Goal: Navigation & Orientation: Find specific page/section

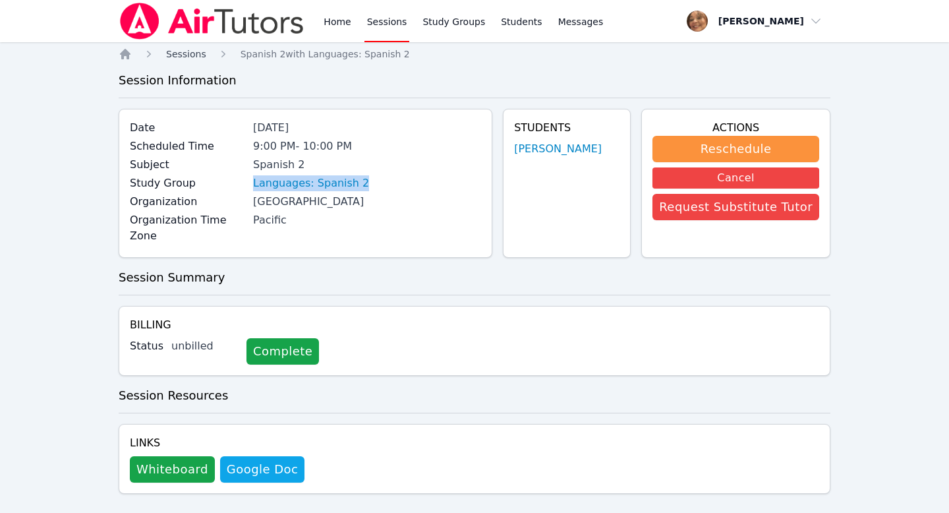
click at [184, 55] on span "Sessions" at bounding box center [186, 54] width 40 height 11
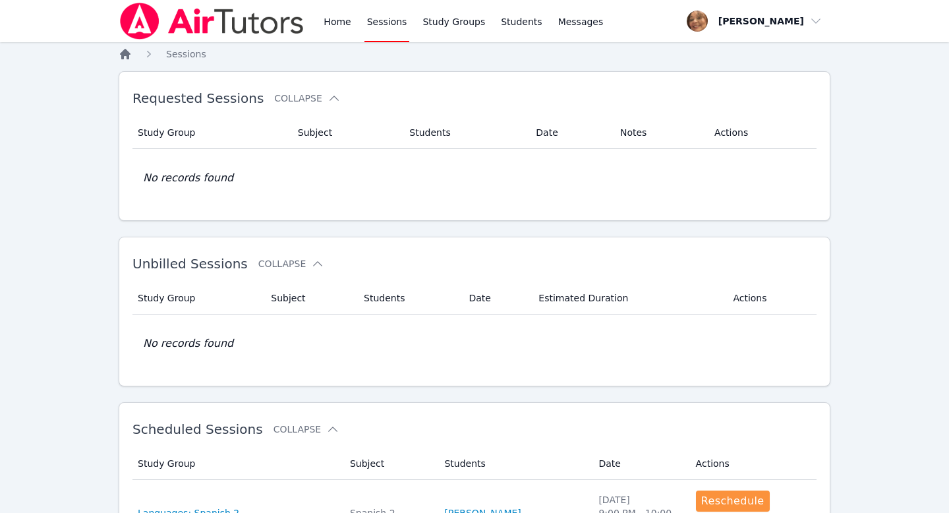
click at [124, 52] on icon "Breadcrumb" at bounding box center [125, 54] width 11 height 11
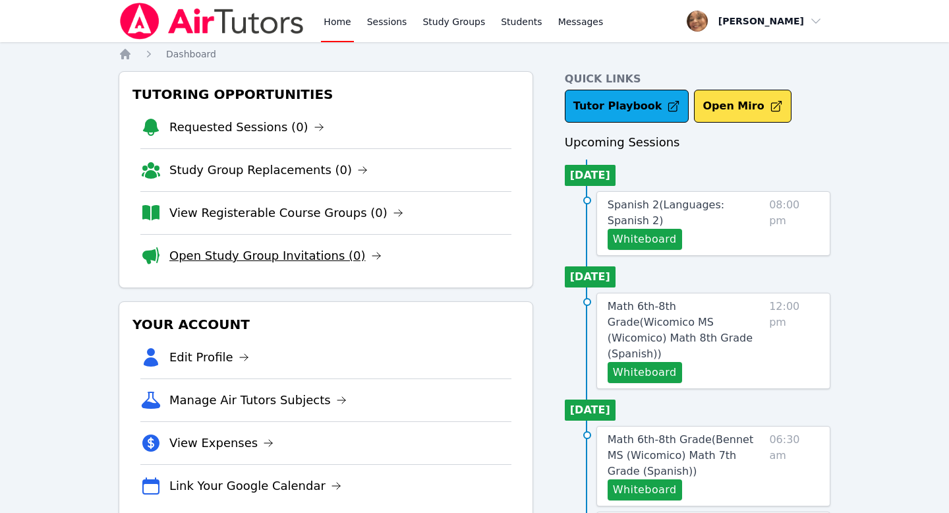
click at [313, 252] on link "Open Study Group Invitations (0)" at bounding box center [275, 256] width 212 height 18
